Goal: Task Accomplishment & Management: Manage account settings

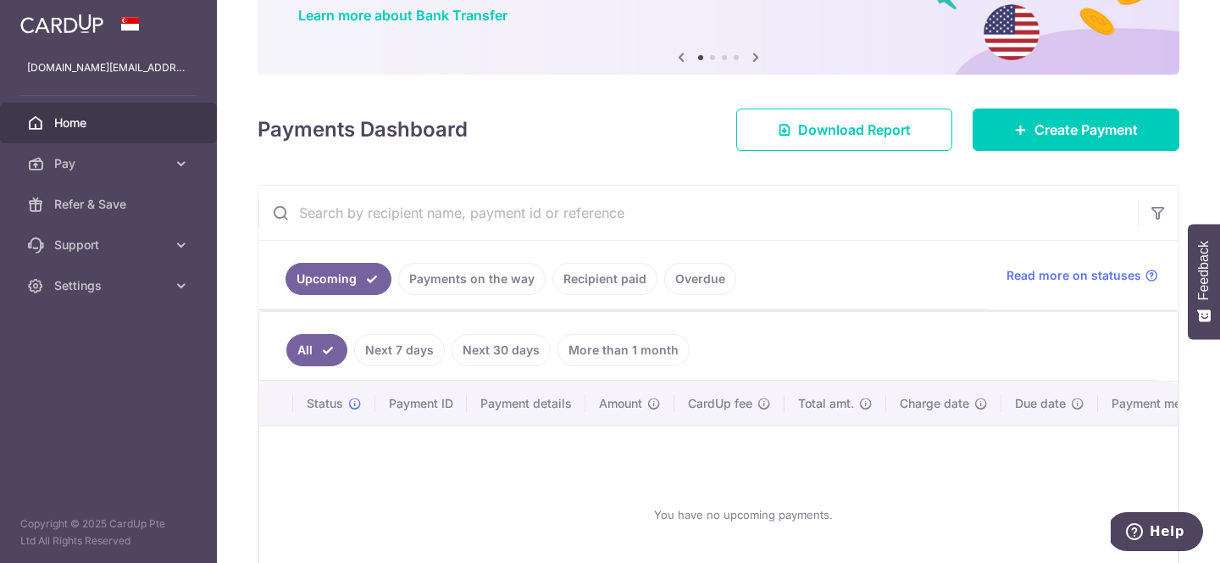
scroll to position [144, 0]
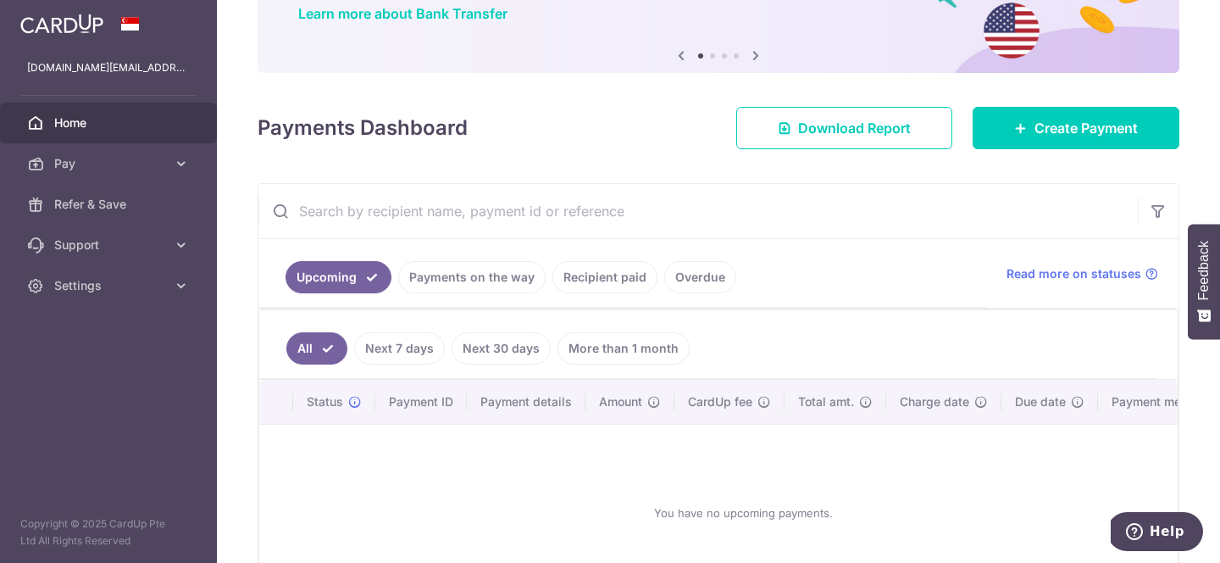
click at [588, 280] on link "Recipient paid" at bounding box center [604, 277] width 105 height 32
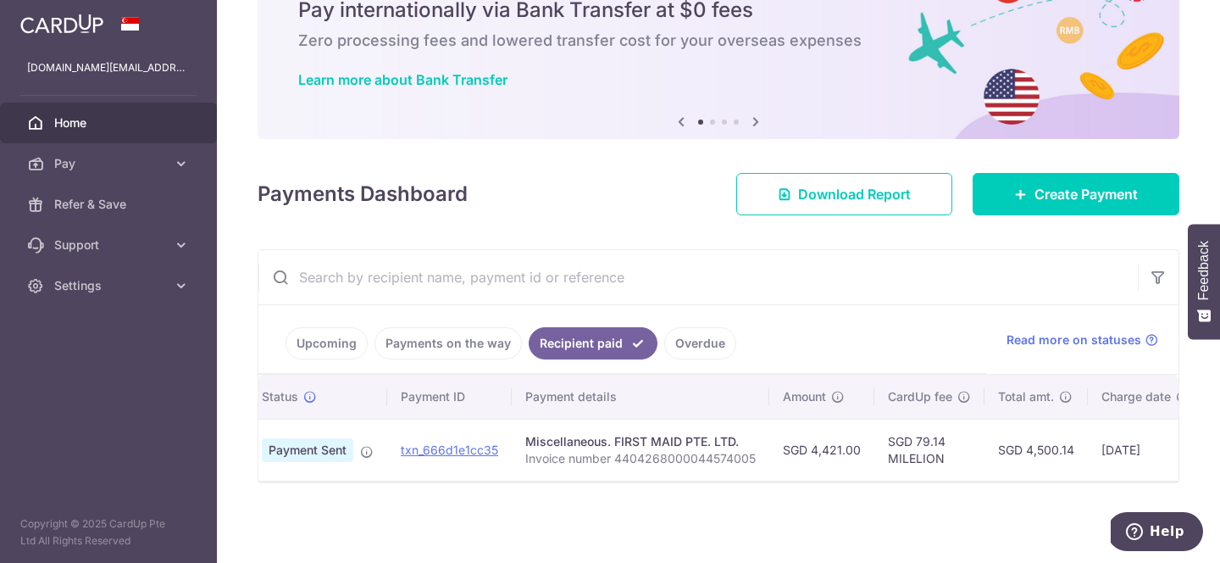
scroll to position [0, 0]
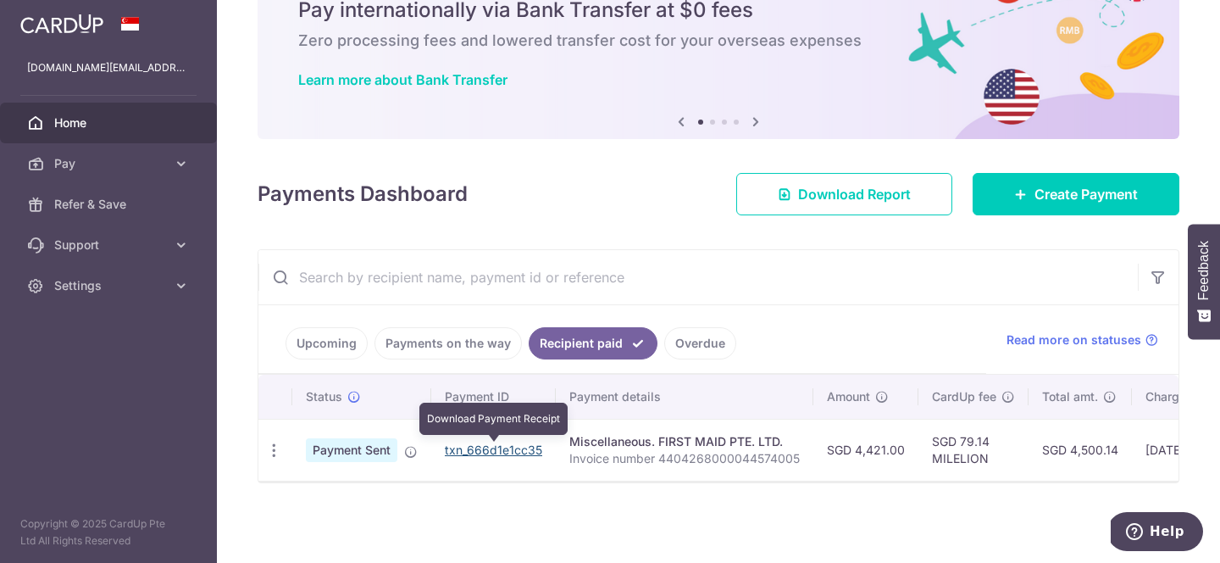
click at [521, 454] on link "txn_666d1e1cc35" at bounding box center [493, 449] width 97 height 14
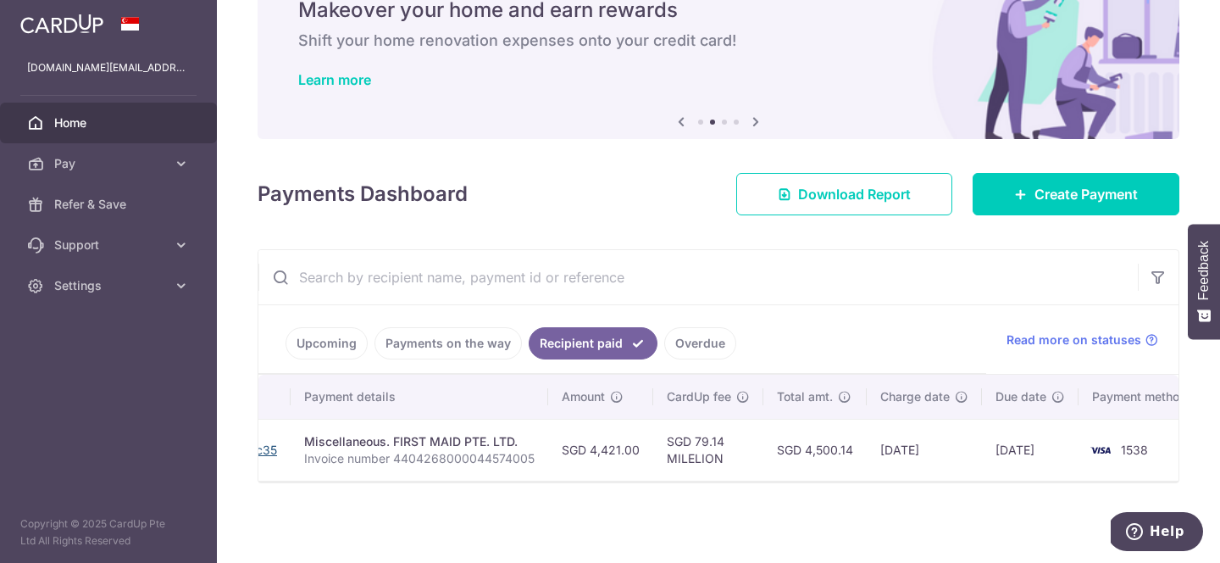
scroll to position [0, 285]
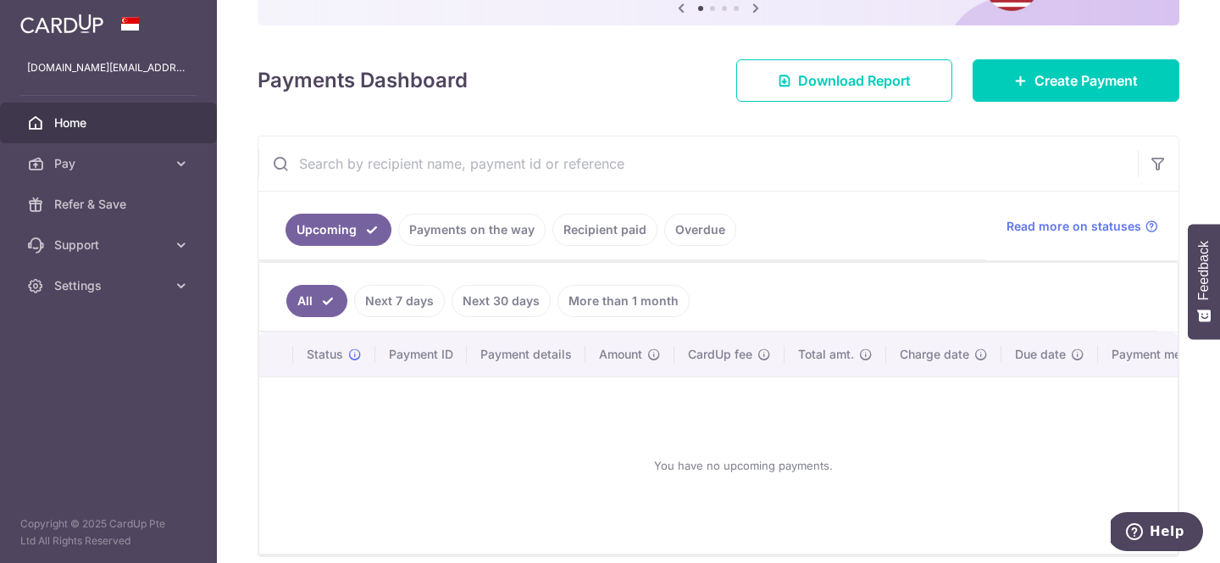
scroll to position [265, 0]
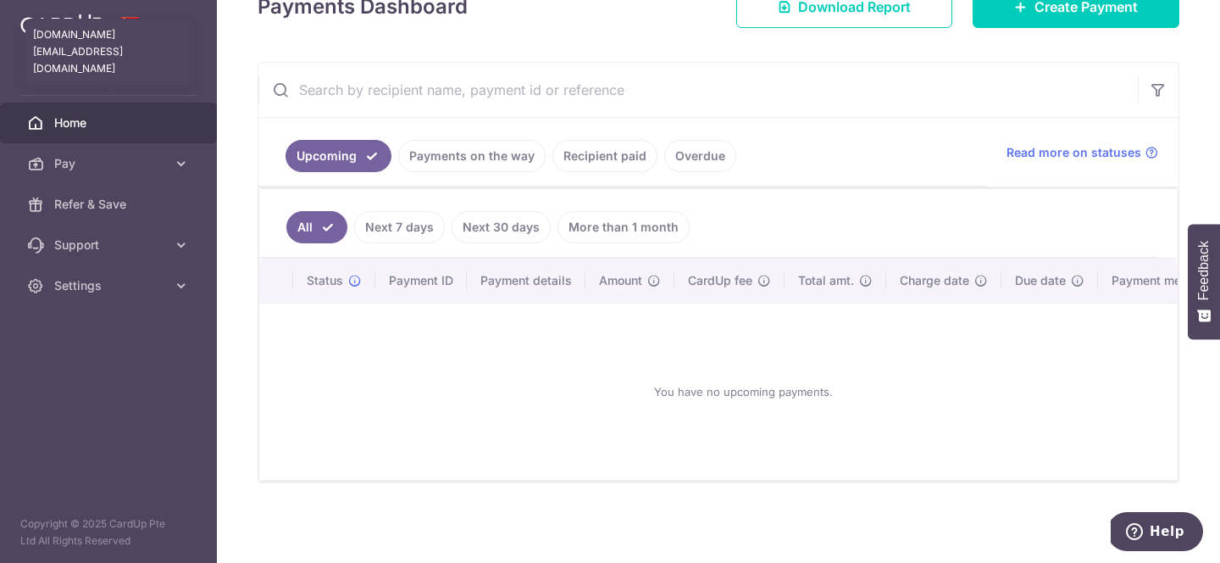
click at [165, 66] on p "jasmine.ong.realtor@gmail.com" at bounding box center [108, 67] width 163 height 17
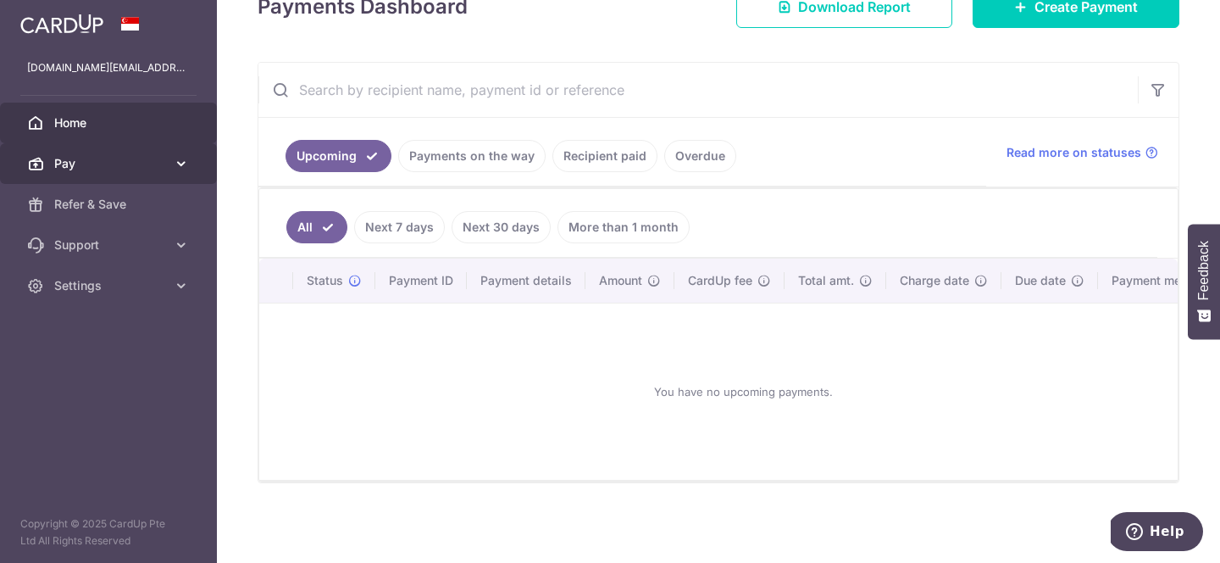
click at [159, 159] on span "Pay" at bounding box center [110, 163] width 112 height 17
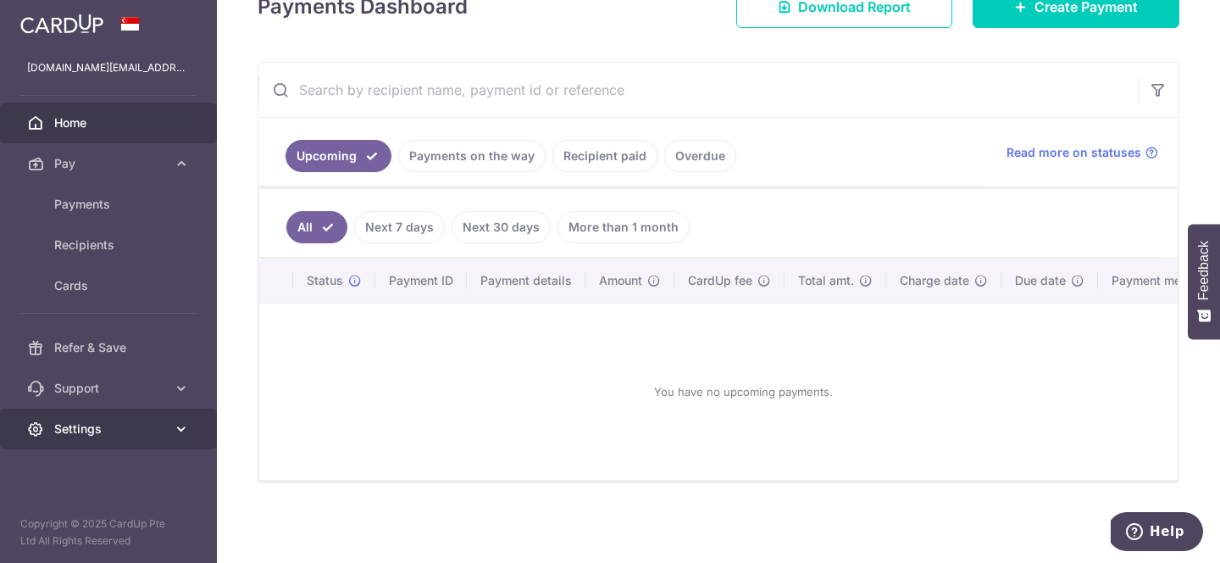
click at [147, 441] on link "Settings" at bounding box center [108, 428] width 217 height 41
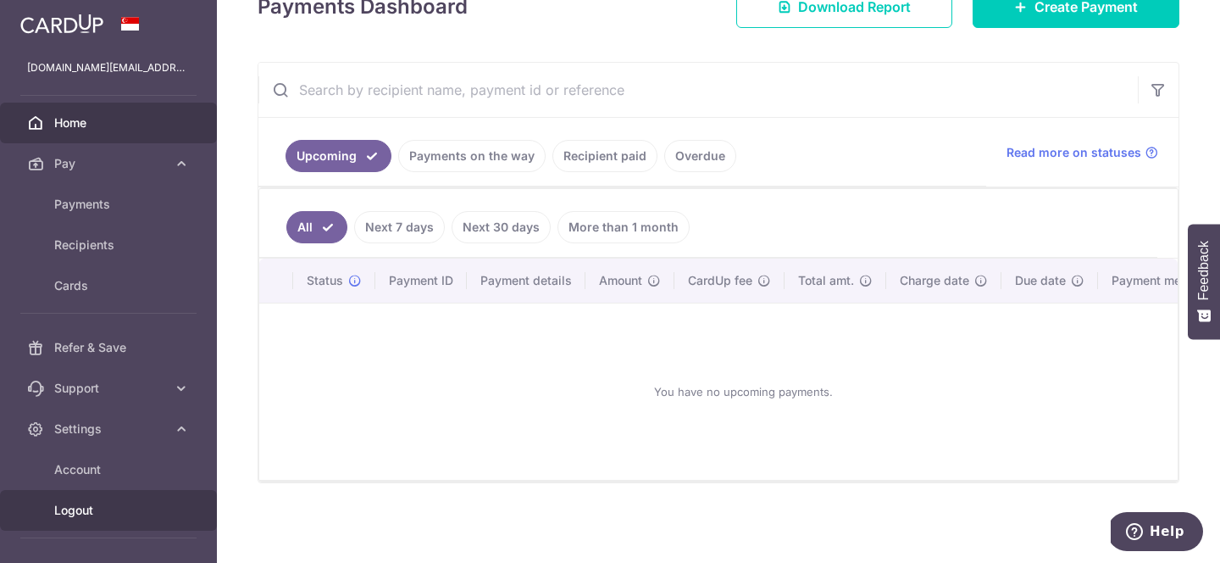
click at [96, 514] on span "Logout" at bounding box center [110, 510] width 112 height 17
